Goal: Task Accomplishment & Management: Manage account settings

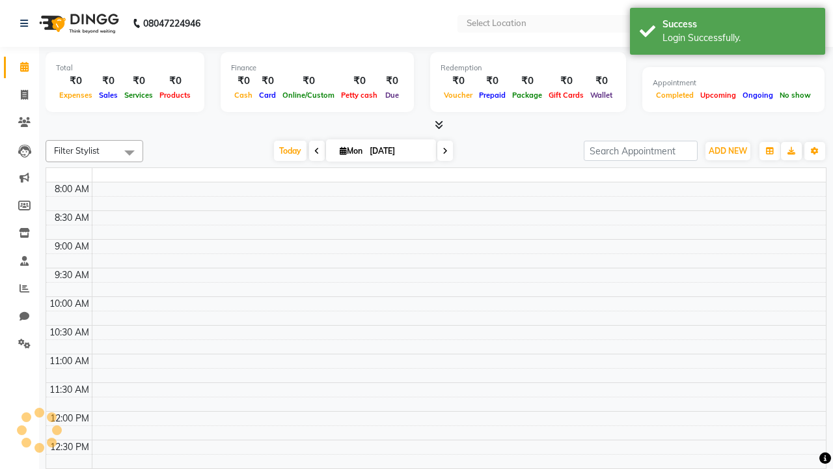
select select "en"
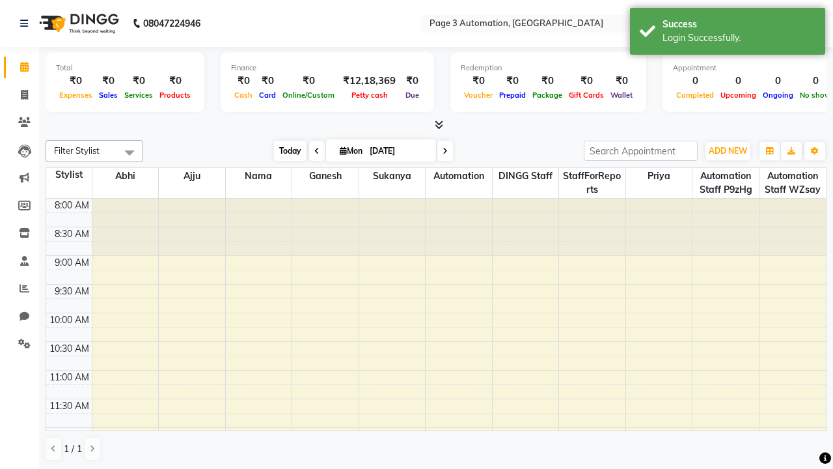
click at [284, 150] on span "Today" at bounding box center [290, 151] width 33 height 20
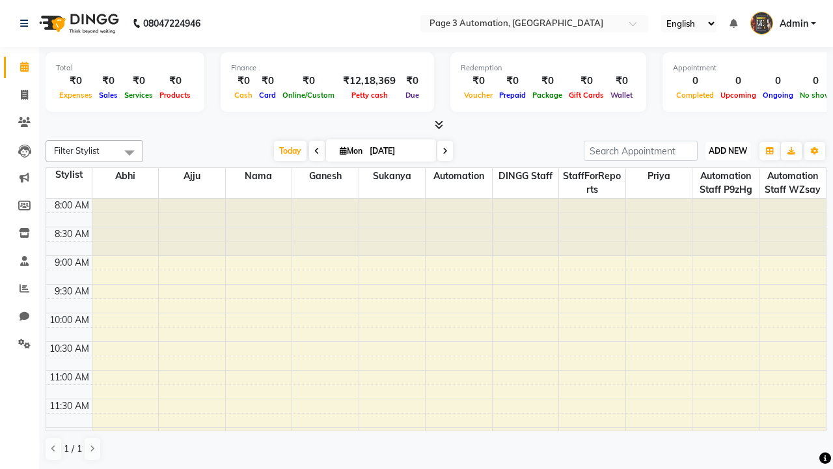
click at [728, 150] on span "ADD NEW" at bounding box center [728, 151] width 38 height 10
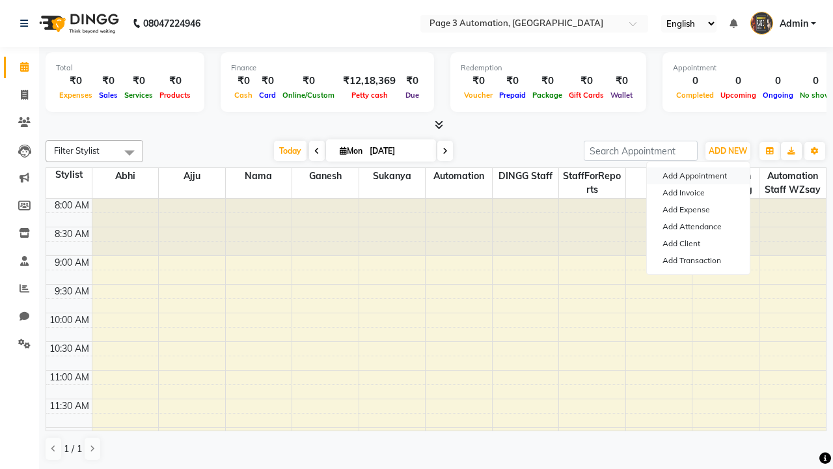
click at [698, 176] on button "Add Appointment" at bounding box center [698, 175] width 103 height 17
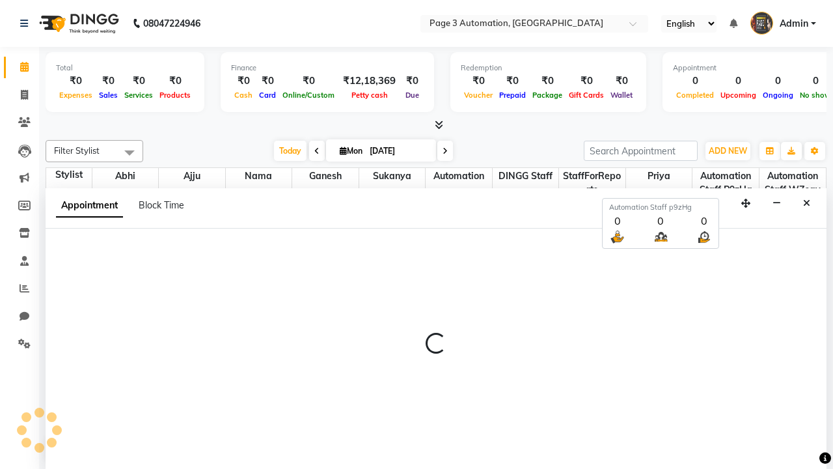
select select "tentative"
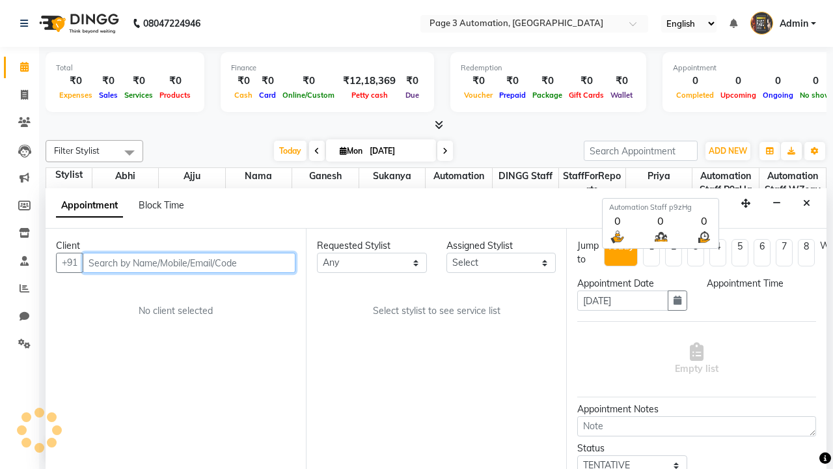
select select "540"
type input "8192346578"
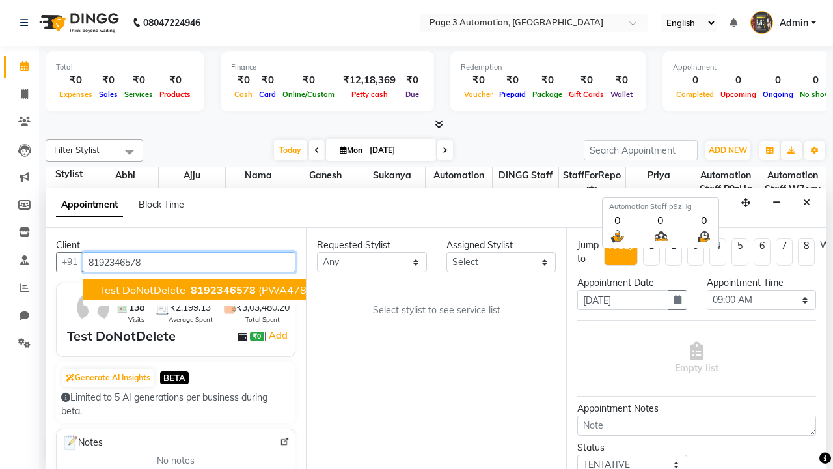
click at [191, 290] on span "8192346578" at bounding box center [223, 289] width 65 height 13
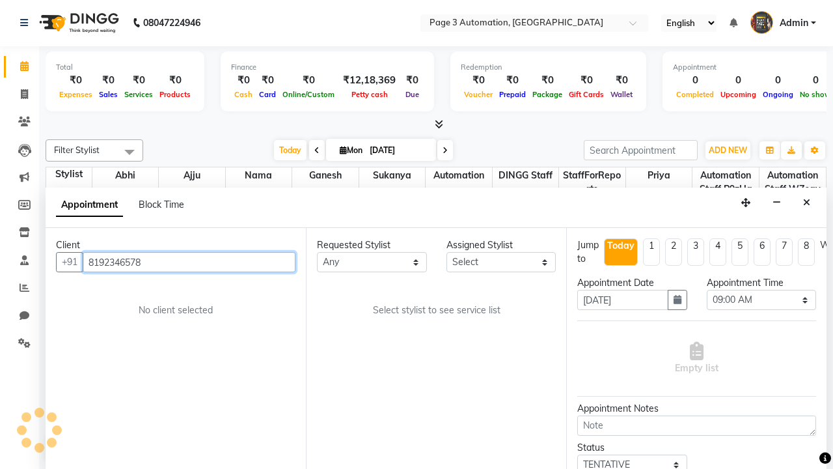
select select "711"
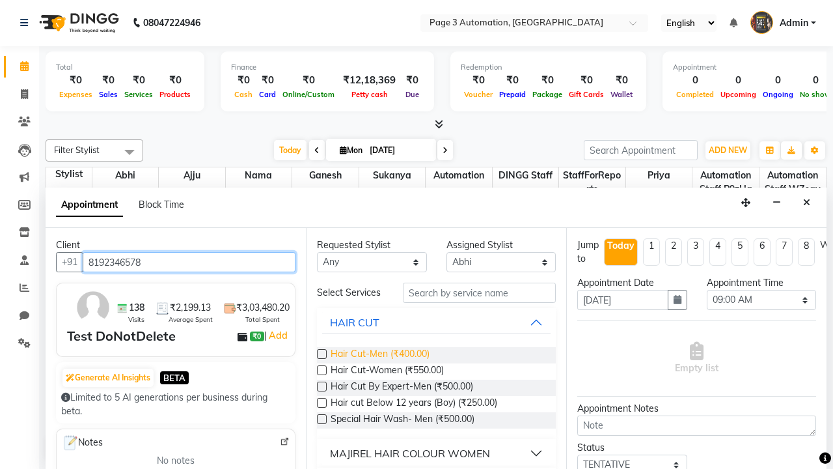
type input "8192346578"
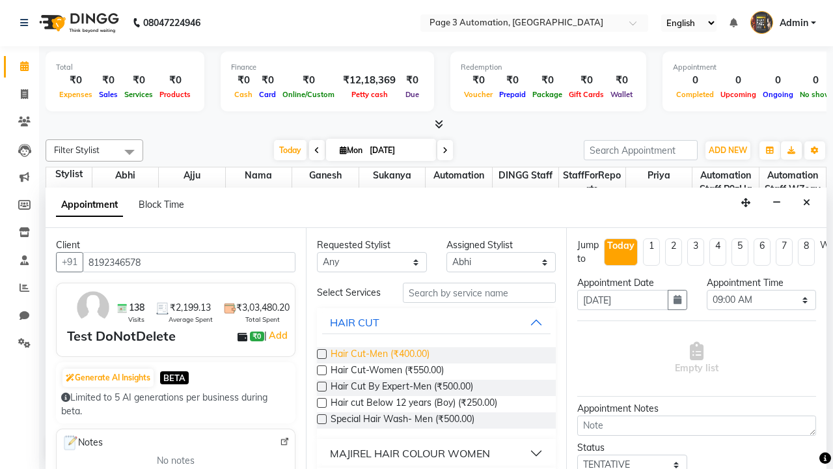
click at [379, 355] on span "Hair Cut-Men (₹400.00)" at bounding box center [380, 355] width 99 height 16
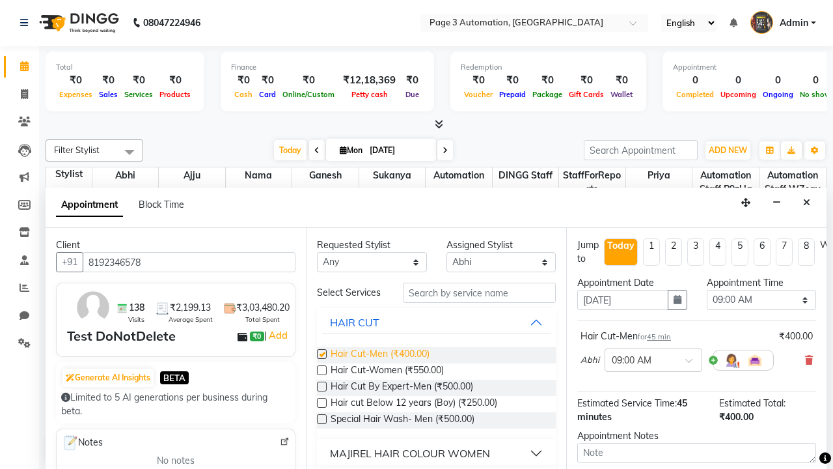
checkbox input "false"
select select "630"
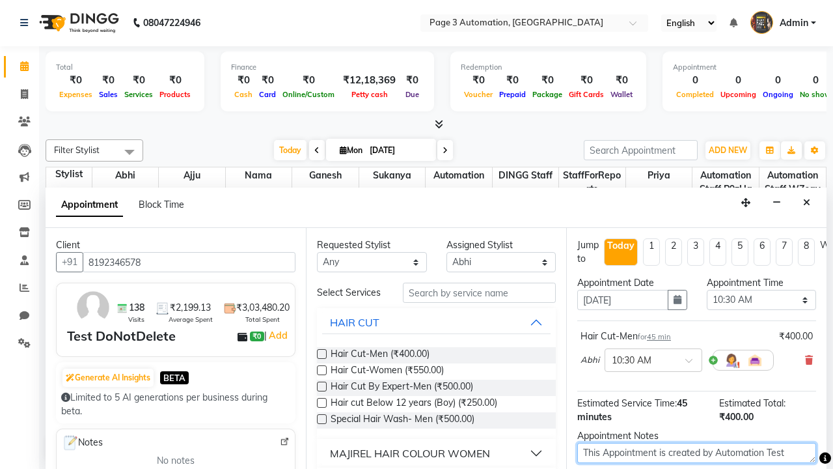
type textarea "This Appointment is created by Automation Test"
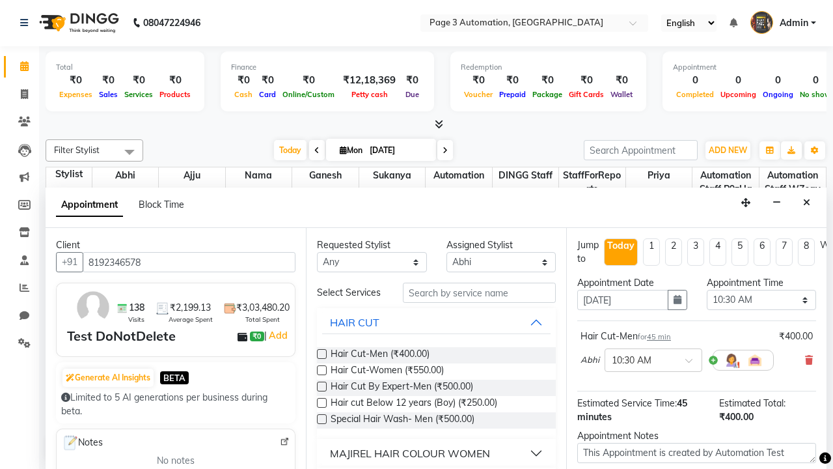
checkbox input "false"
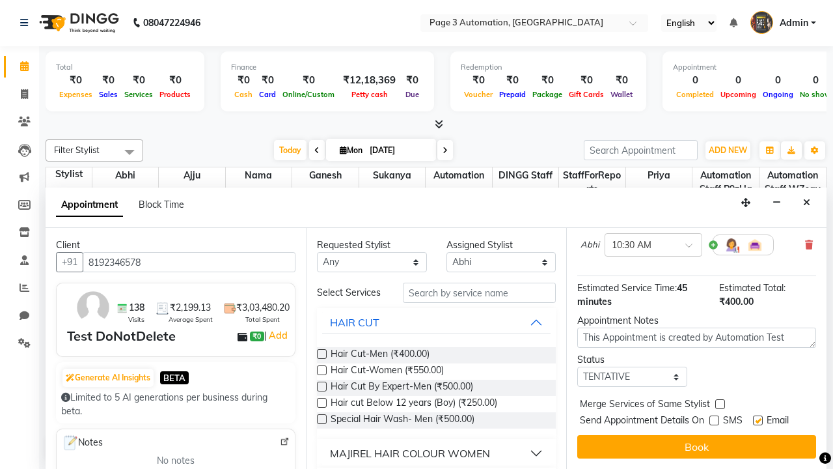
click at [758, 420] on label at bounding box center [758, 420] width 10 height 10
click at [758, 420] on input "checkbox" at bounding box center [757, 421] width 8 height 8
checkbox input "false"
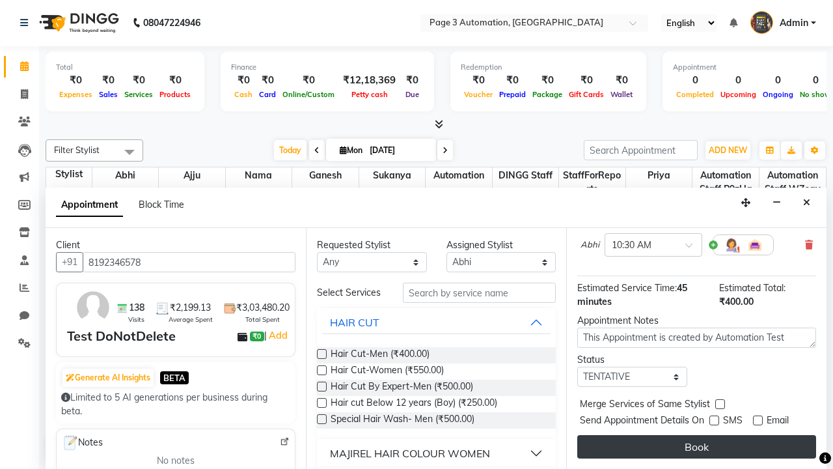
click at [696, 447] on button "Book" at bounding box center [696, 446] width 239 height 23
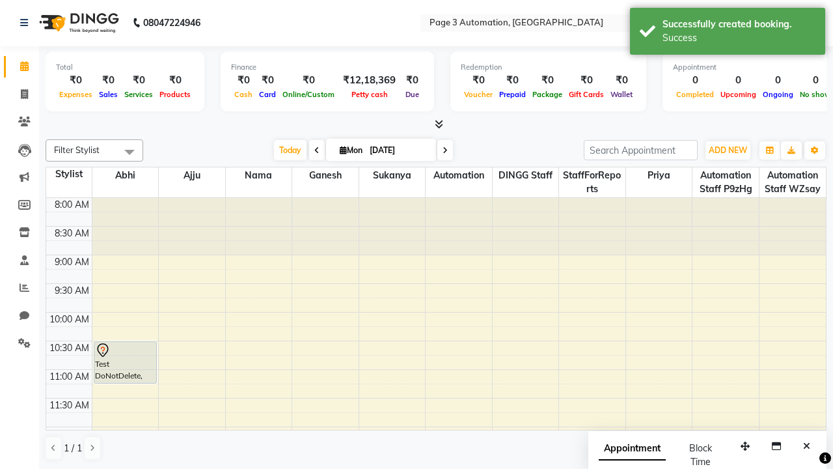
scroll to position [0, 0]
click at [728, 33] on div "Success" at bounding box center [739, 38] width 153 height 14
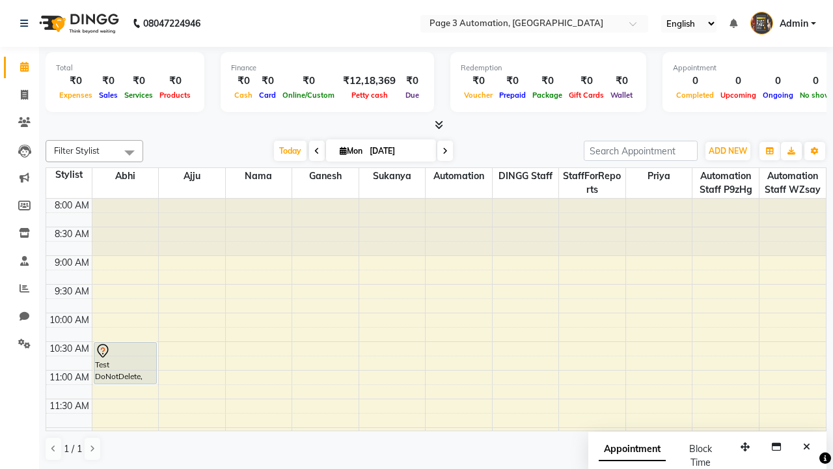
click at [130, 152] on span at bounding box center [130, 152] width 26 height 25
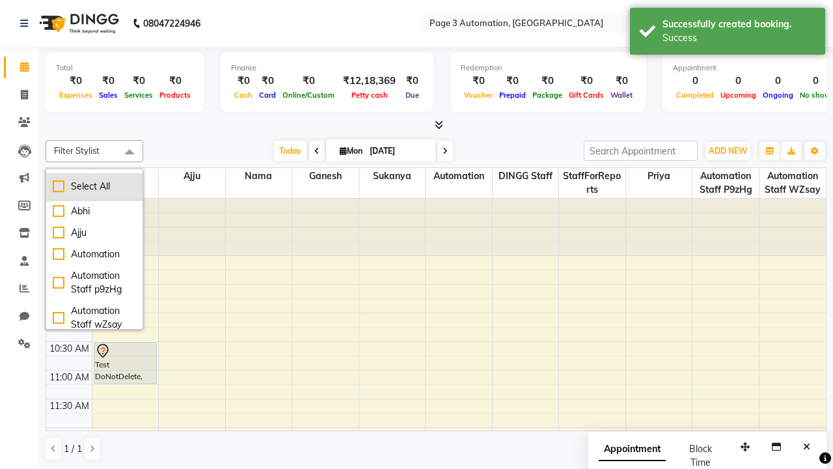
click at [94, 186] on div "Select All" at bounding box center [94, 187] width 83 height 14
checkbox input "true"
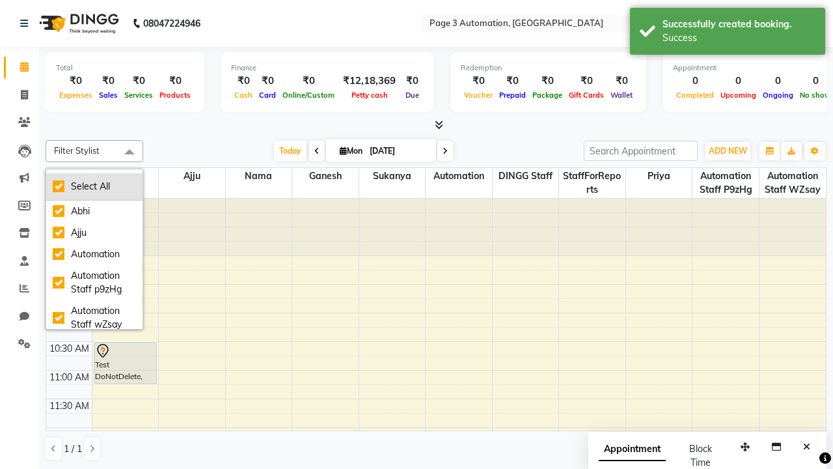
checkbox input "true"
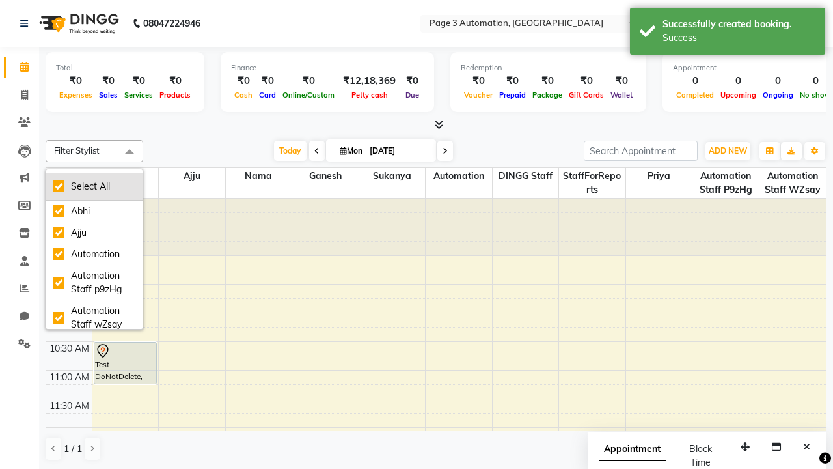
checkbox input "true"
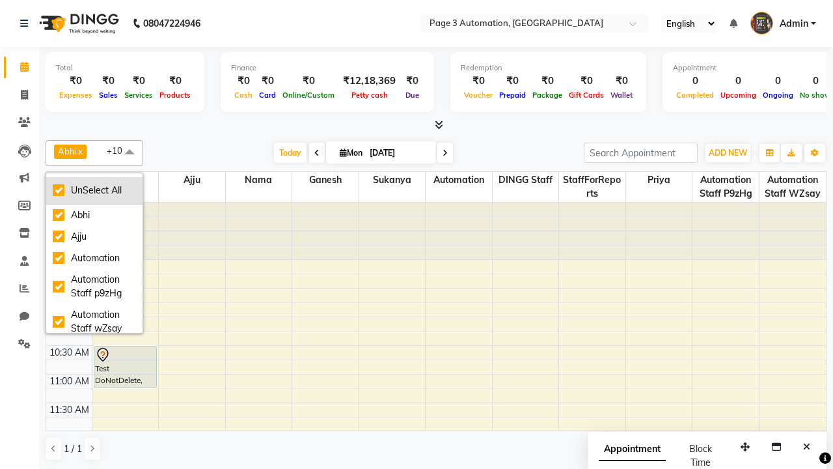
click at [94, 190] on div "UnSelect All" at bounding box center [94, 191] width 83 height 14
checkbox input "false"
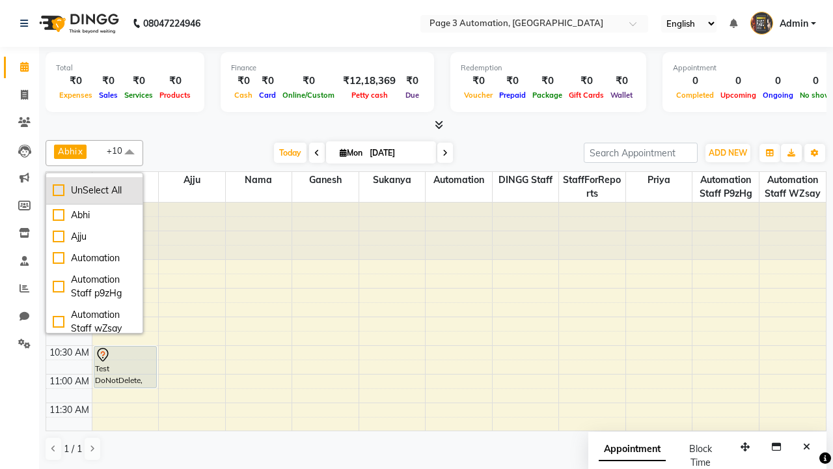
checkbox input "false"
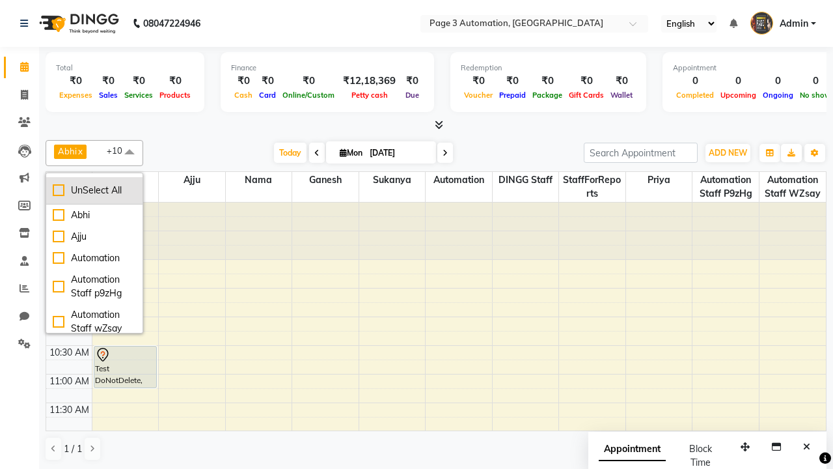
checkbox input "false"
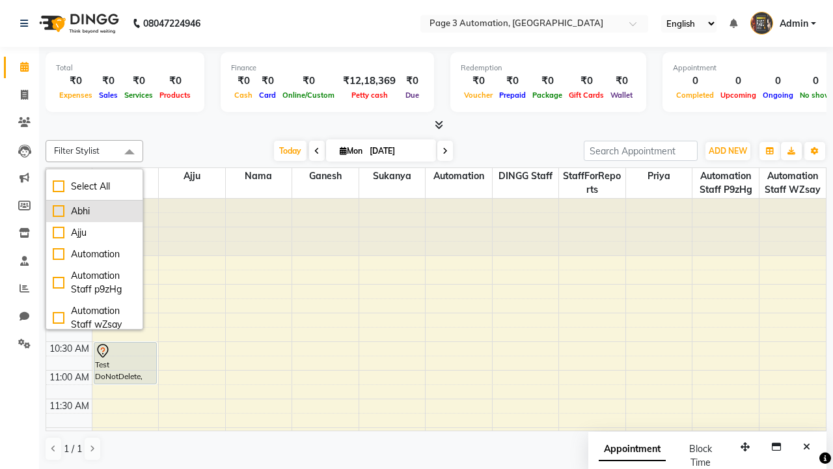
click at [94, 211] on div "Abhi" at bounding box center [94, 211] width 83 height 14
checkbox input "true"
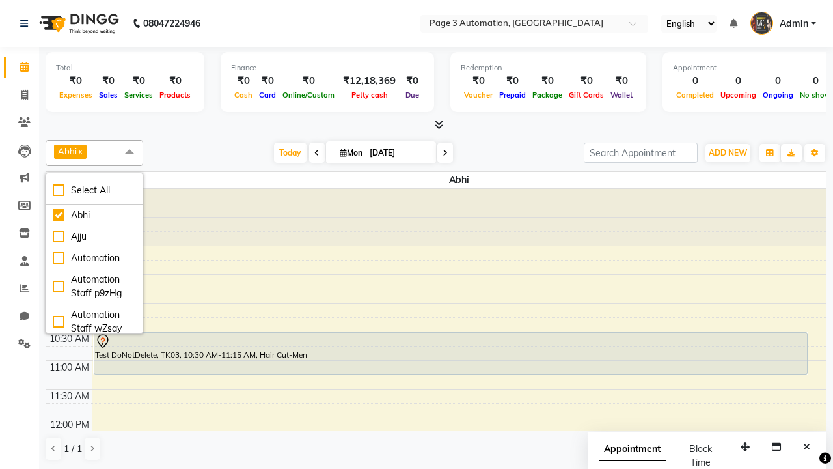
click at [130, 152] on span at bounding box center [130, 152] width 26 height 25
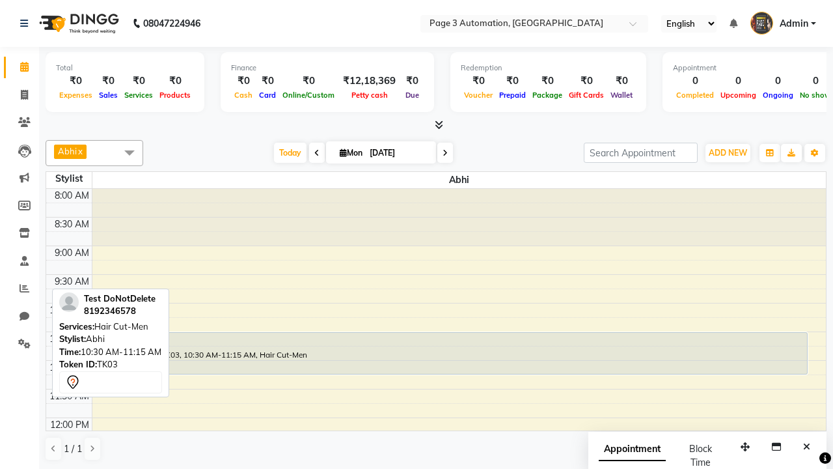
click at [450, 353] on div "Test DoNotDelete, TK03, 10:30 AM-11:15 AM, Hair Cut-Men" at bounding box center [450, 353] width 713 height 41
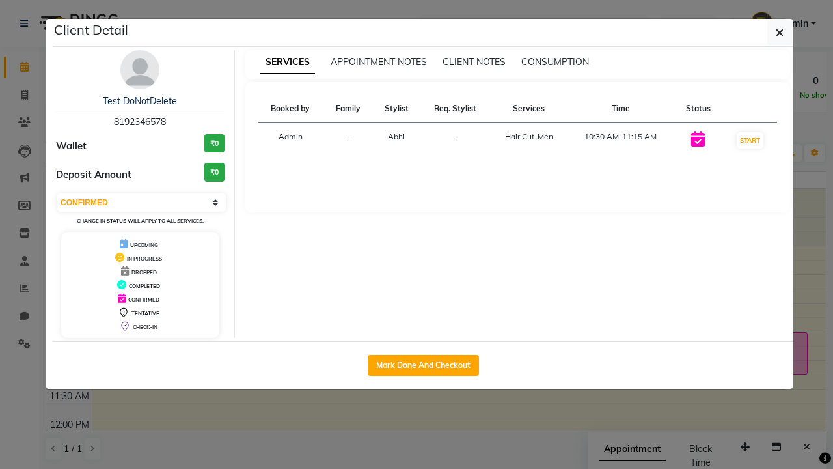
select select "2"
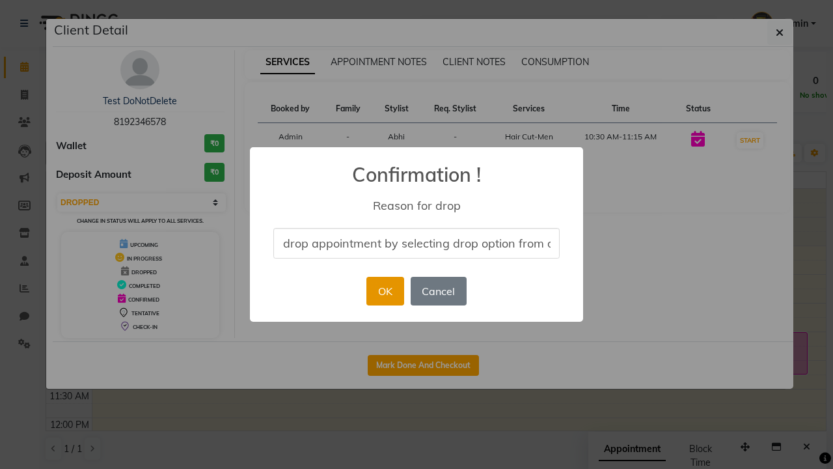
type input "drop appointment by selecting drop option from dropdown"
click at [385, 291] on button "OK" at bounding box center [384, 291] width 37 height 29
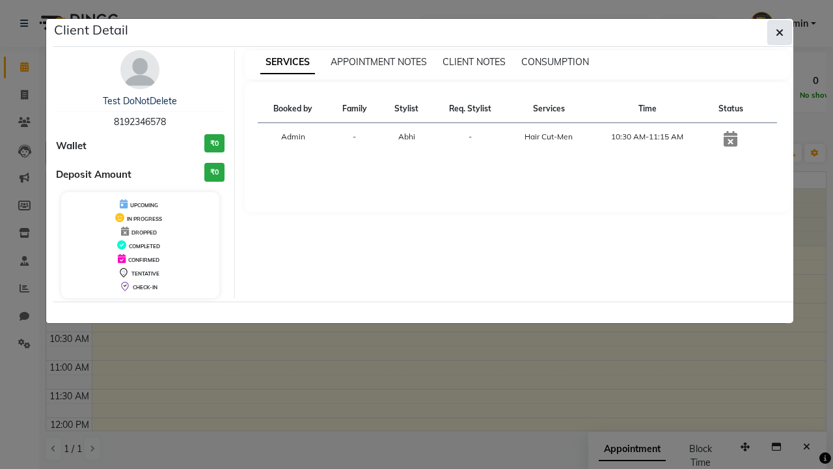
click at [780, 33] on icon "button" at bounding box center [780, 32] width 8 height 10
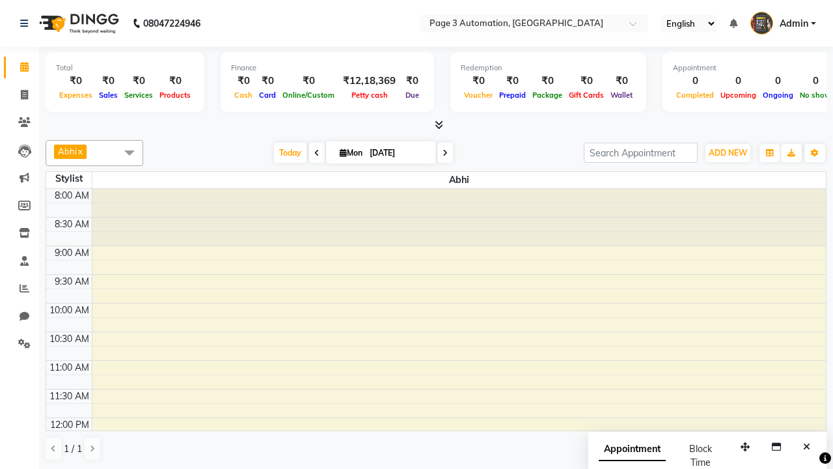
click at [130, 152] on span at bounding box center [130, 152] width 26 height 25
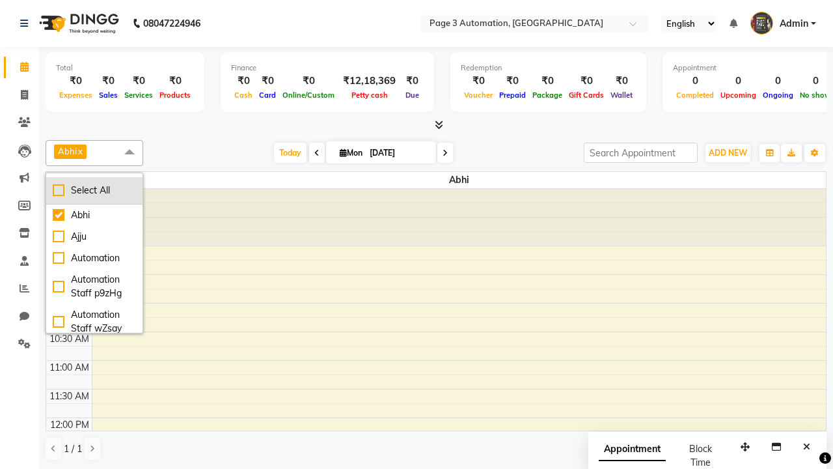
click at [94, 190] on div "Select All" at bounding box center [94, 191] width 83 height 14
checkbox input "true"
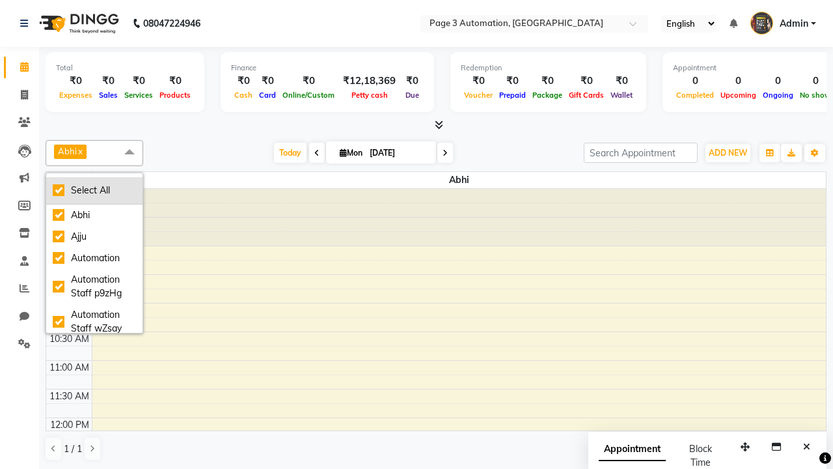
checkbox input "true"
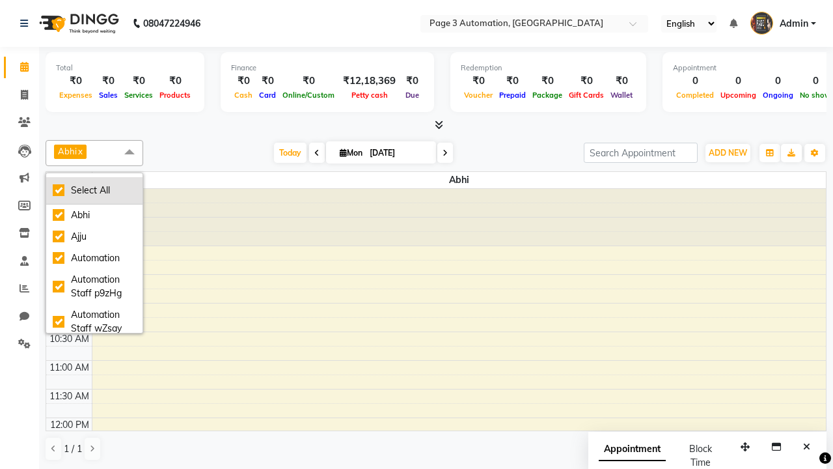
checkbox input "true"
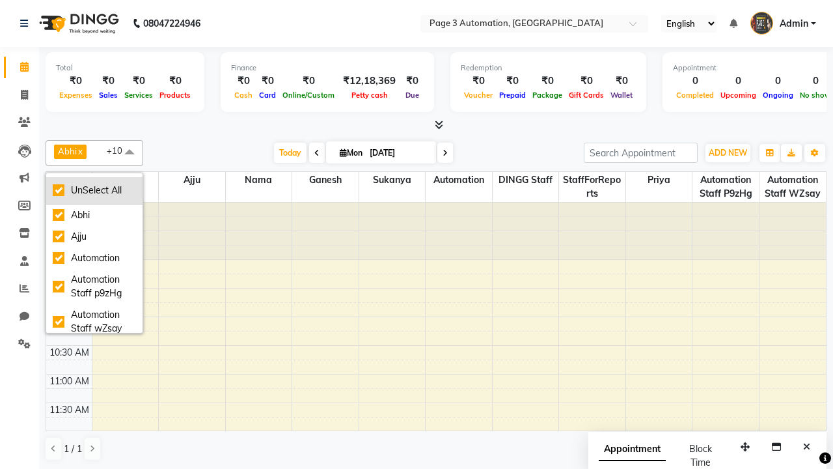
click at [94, 190] on div "UnSelect All" at bounding box center [94, 191] width 83 height 14
checkbox input "false"
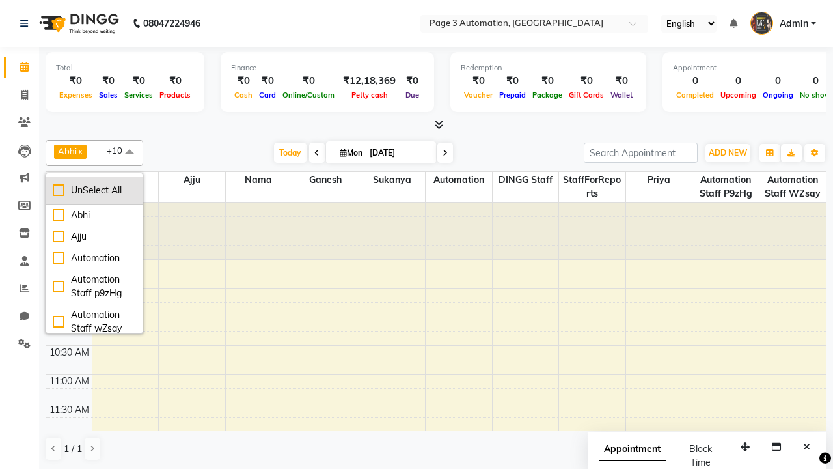
checkbox input "false"
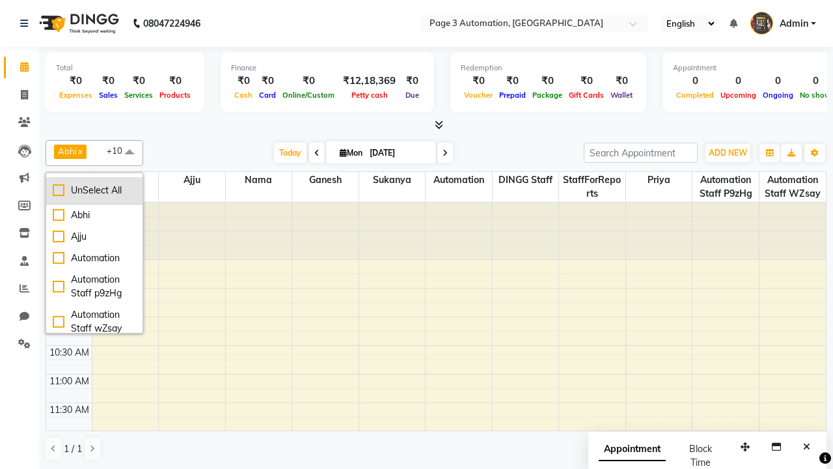
checkbox input "false"
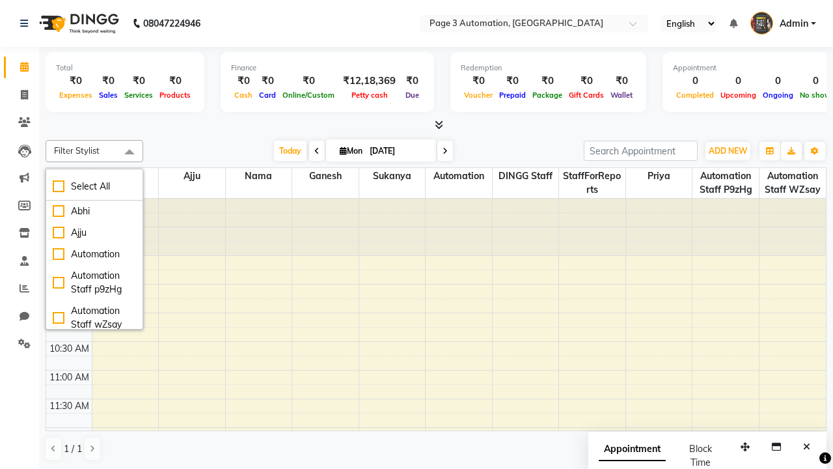
click at [130, 152] on span at bounding box center [130, 152] width 26 height 25
click at [783, 23] on span "Admin" at bounding box center [794, 24] width 29 height 14
